Goal: Check status: Check status

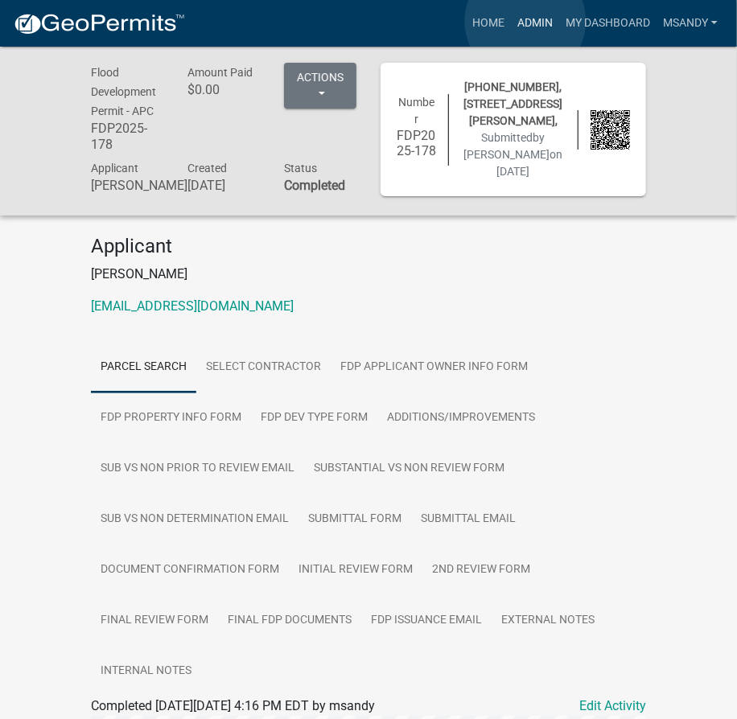
click at [525, 21] on link "Admin" at bounding box center [535, 23] width 48 height 31
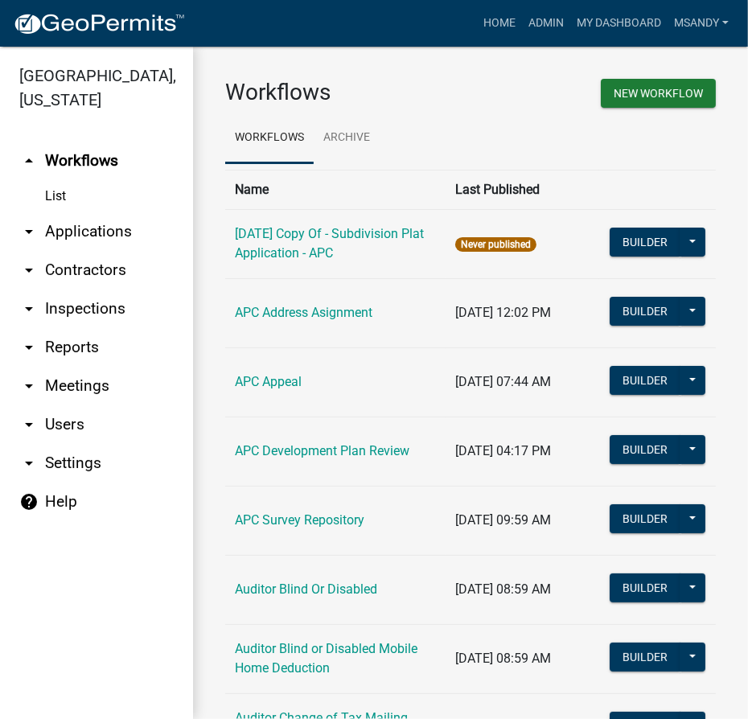
click at [96, 233] on link "arrow_drop_down Applications" at bounding box center [96, 231] width 193 height 39
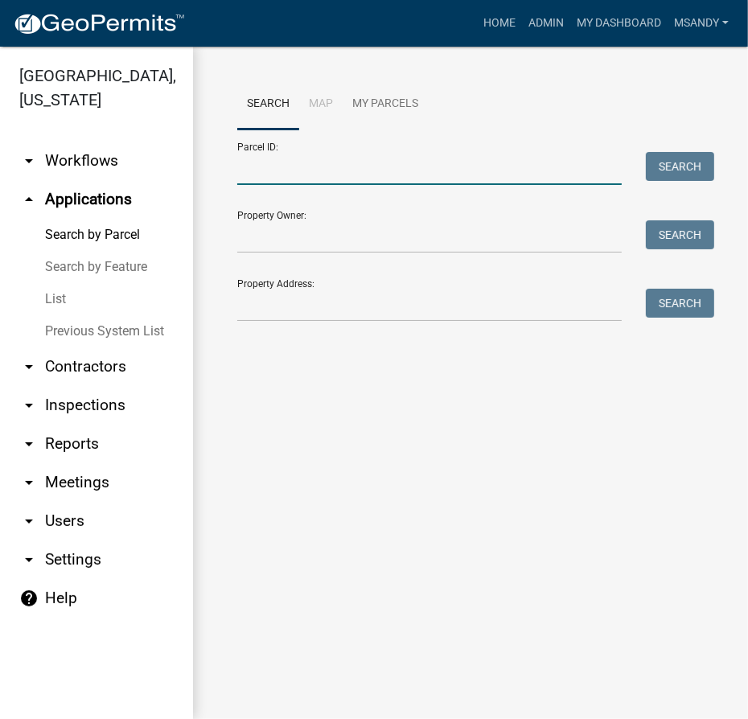
click at [428, 176] on input "Parcel ID:" at bounding box center [429, 168] width 385 height 33
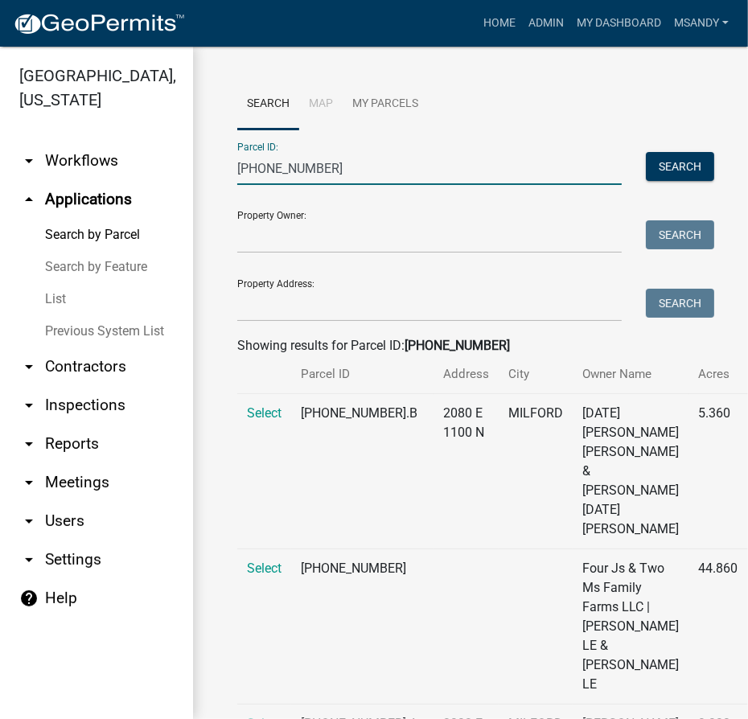
scroll to position [292, 0]
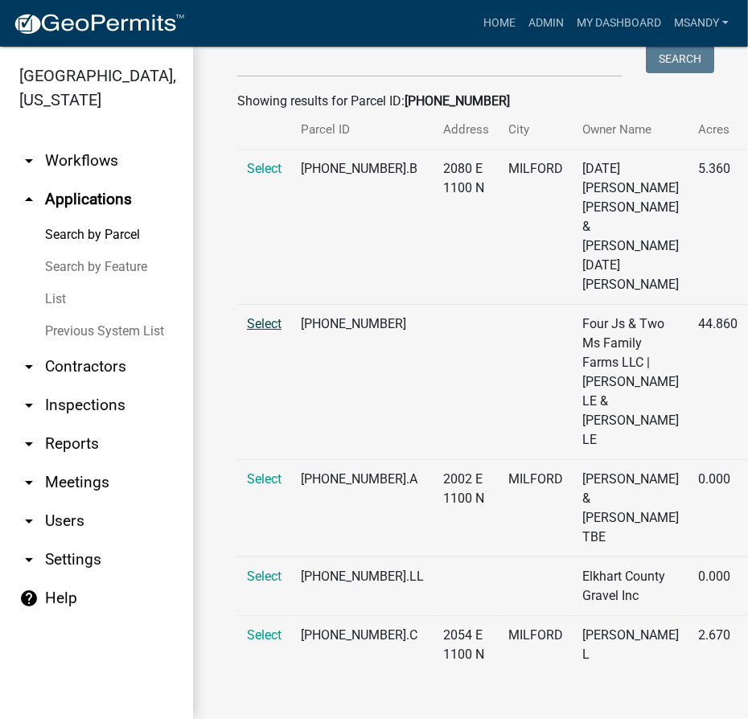
type input "[PHONE_NUMBER]"
click at [262, 316] on span "Select" at bounding box center [264, 323] width 35 height 15
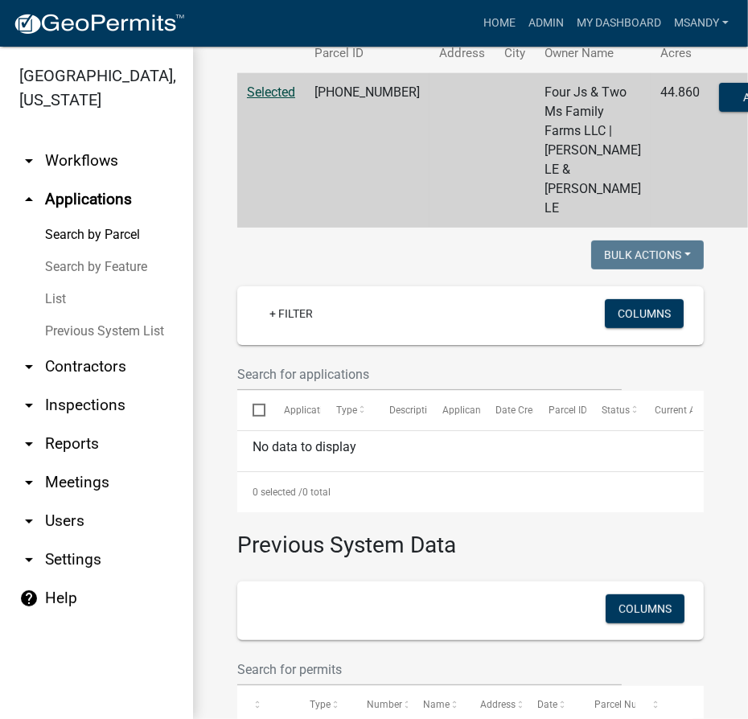
scroll to position [28, 0]
